Goal: Navigation & Orientation: Find specific page/section

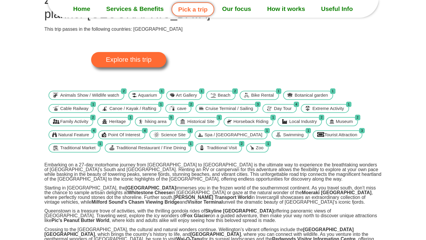
scroll to position [91, 0]
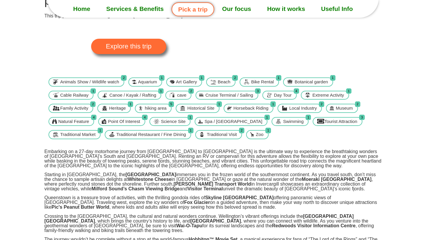
click at [133, 53] on link "Explore this trip" at bounding box center [128, 46] width 75 height 15
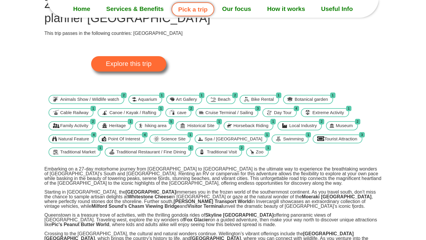
scroll to position [67, 0]
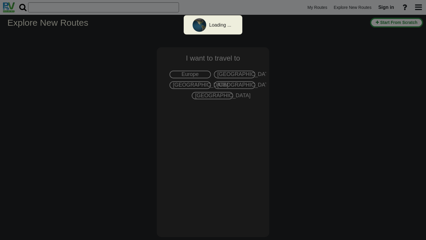
select select "number:7"
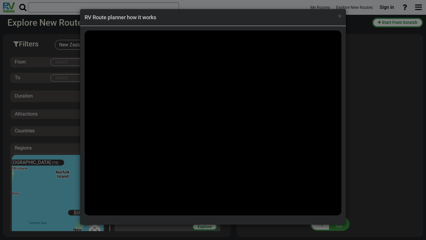
scroll to position [728, 0]
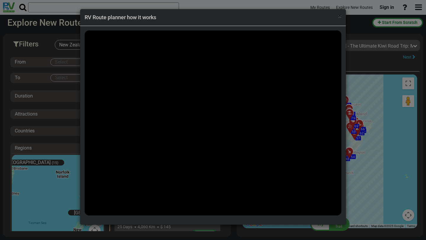
click at [341, 16] on span "×" at bounding box center [339, 15] width 3 height 7
